Goal: Task Accomplishment & Management: Use online tool/utility

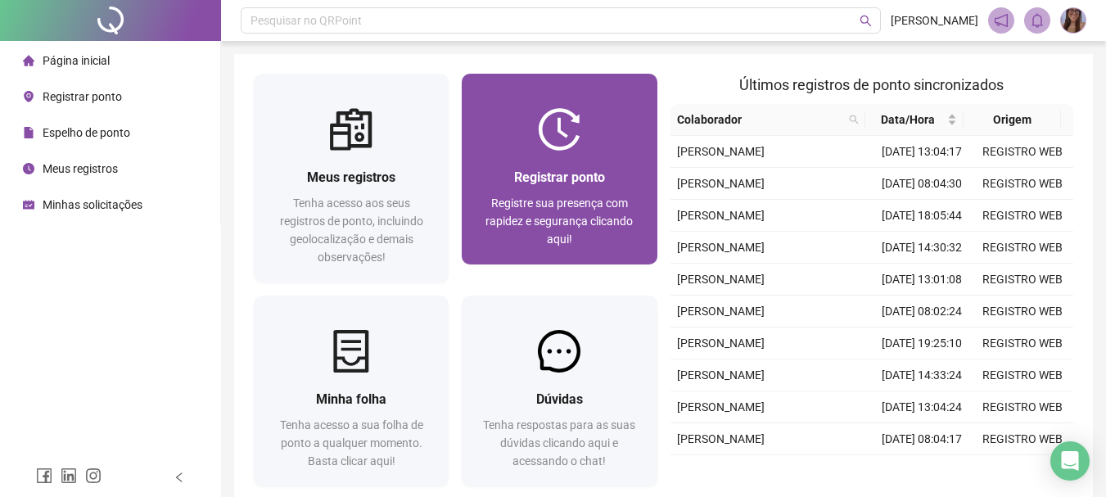
click at [527, 189] on div "Registrar ponto Registre sua presença com rapidez e segurança clicando aqui!" at bounding box center [560, 207] width 156 height 81
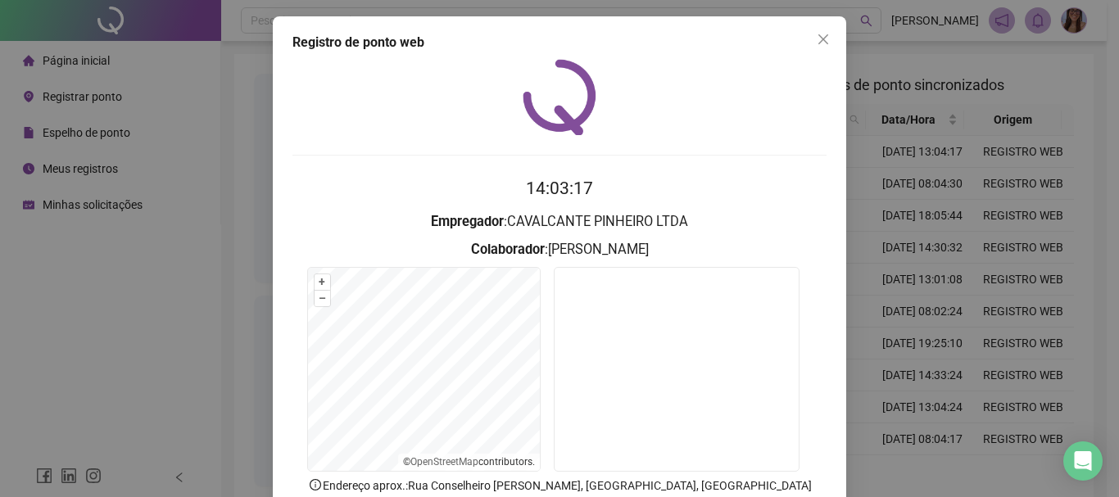
scroll to position [106, 0]
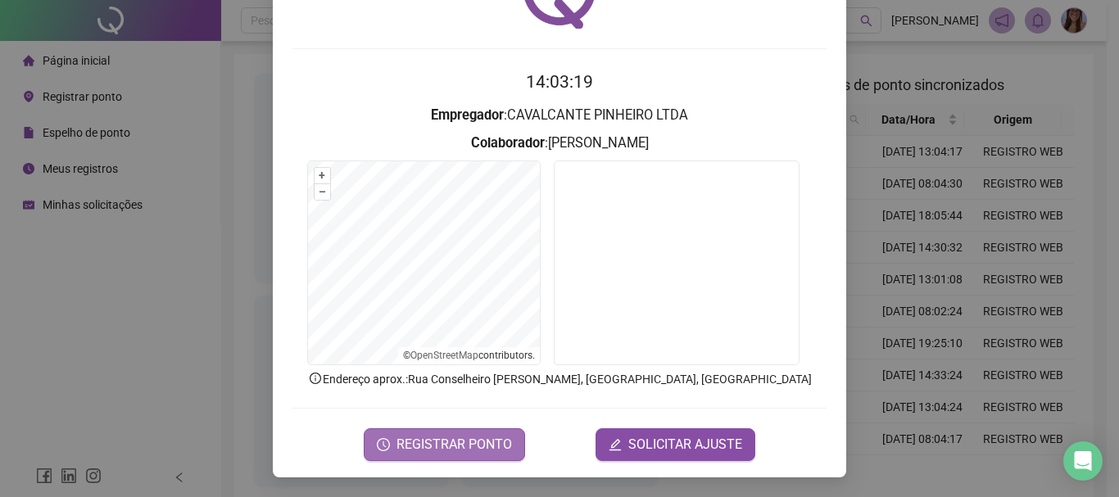
click at [466, 440] on span "REGISTRAR PONTO" at bounding box center [453, 445] width 115 height 20
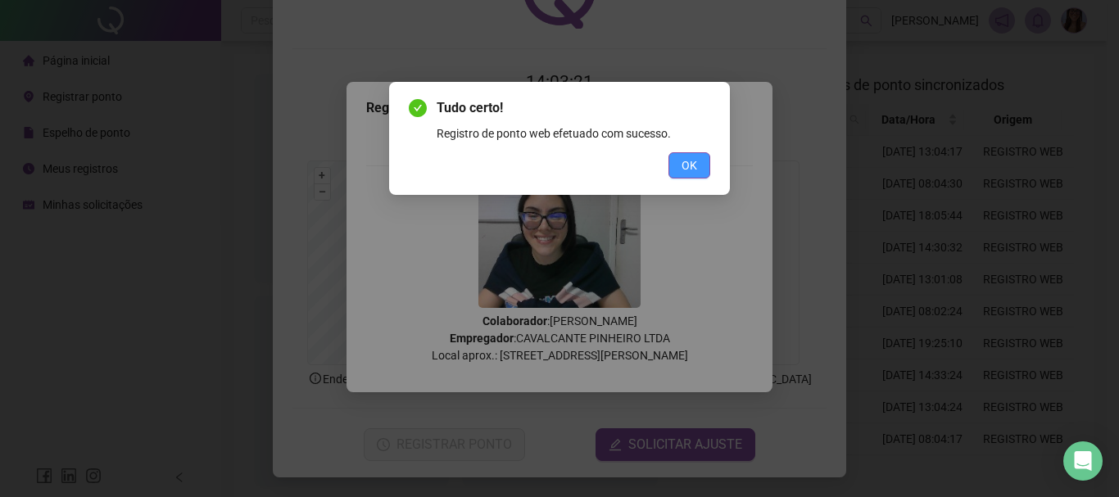
click at [689, 174] on span "OK" at bounding box center [689, 165] width 16 height 18
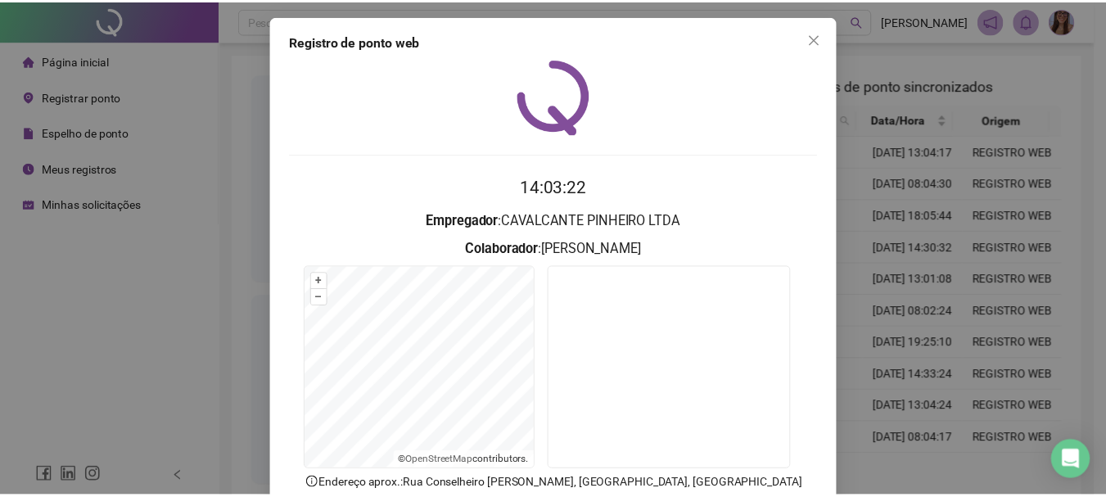
scroll to position [0, 0]
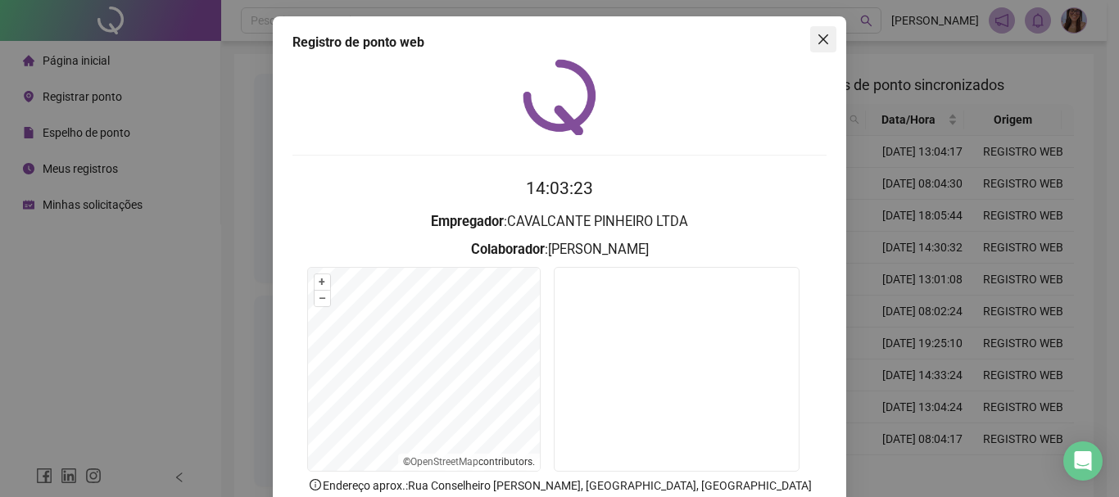
click at [816, 41] on icon "close" at bounding box center [822, 39] width 13 height 13
